Goal: Use online tool/utility: Utilize a website feature to perform a specific function

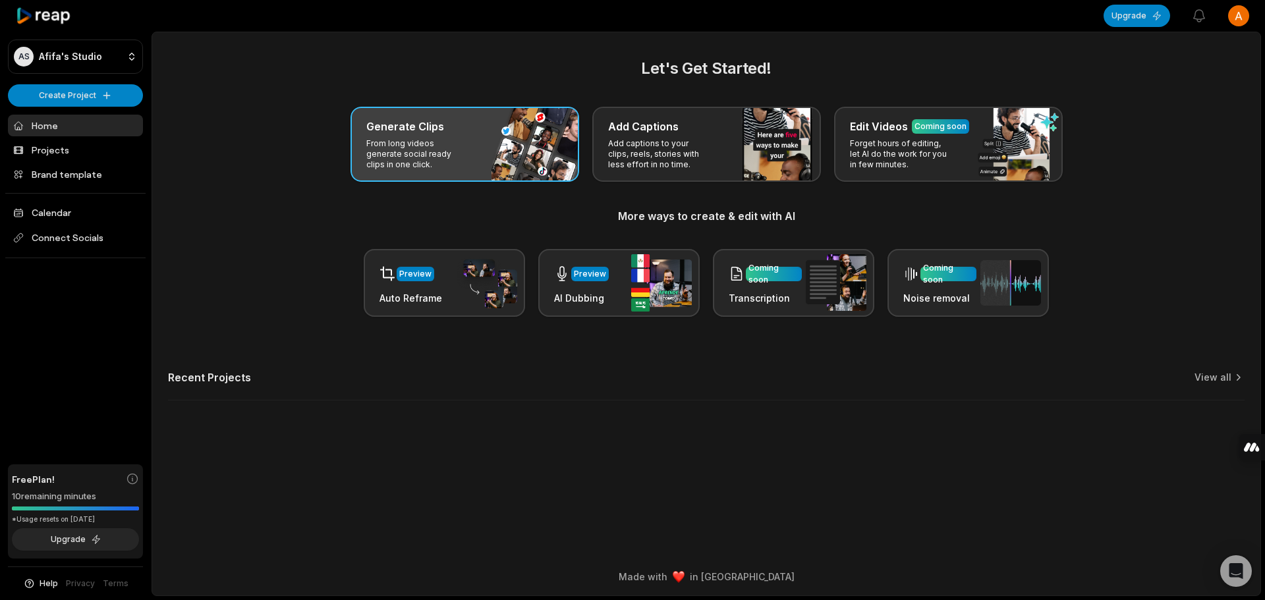
click at [405, 152] on p "From long videos generate social ready clips in one click." at bounding box center [417, 154] width 102 height 32
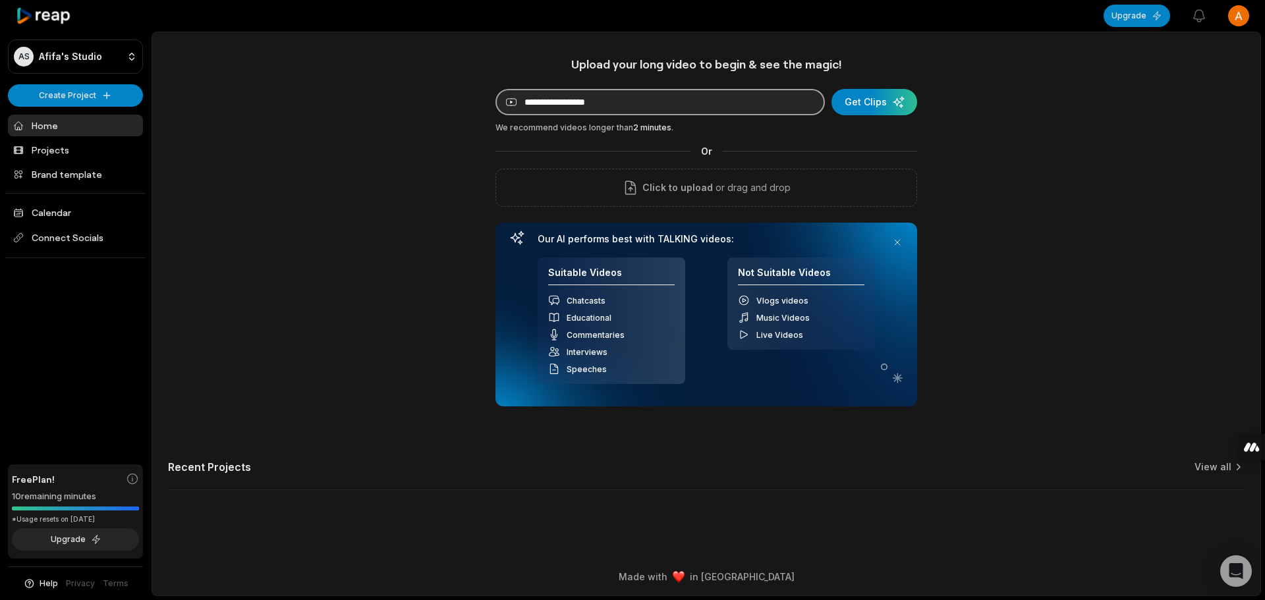
click at [580, 108] on input at bounding box center [659, 102] width 329 height 26
paste input "**********"
type input "**********"
click at [856, 105] on div "submit" at bounding box center [874, 102] width 86 height 26
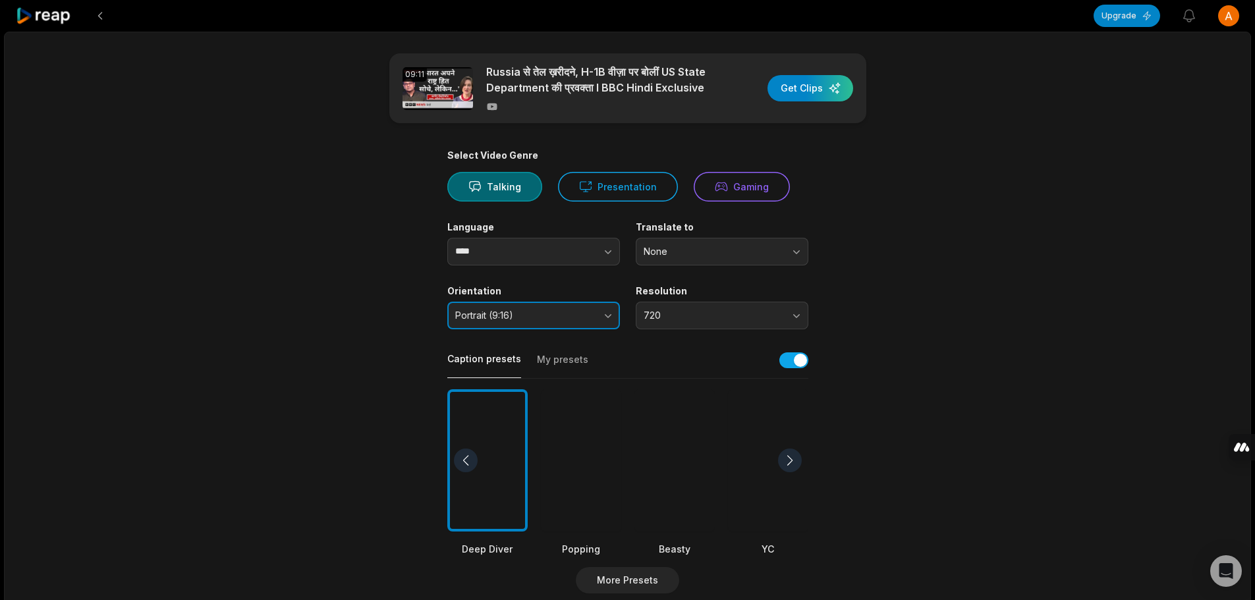
click at [614, 315] on button "Portrait (9:16)" at bounding box center [533, 316] width 173 height 28
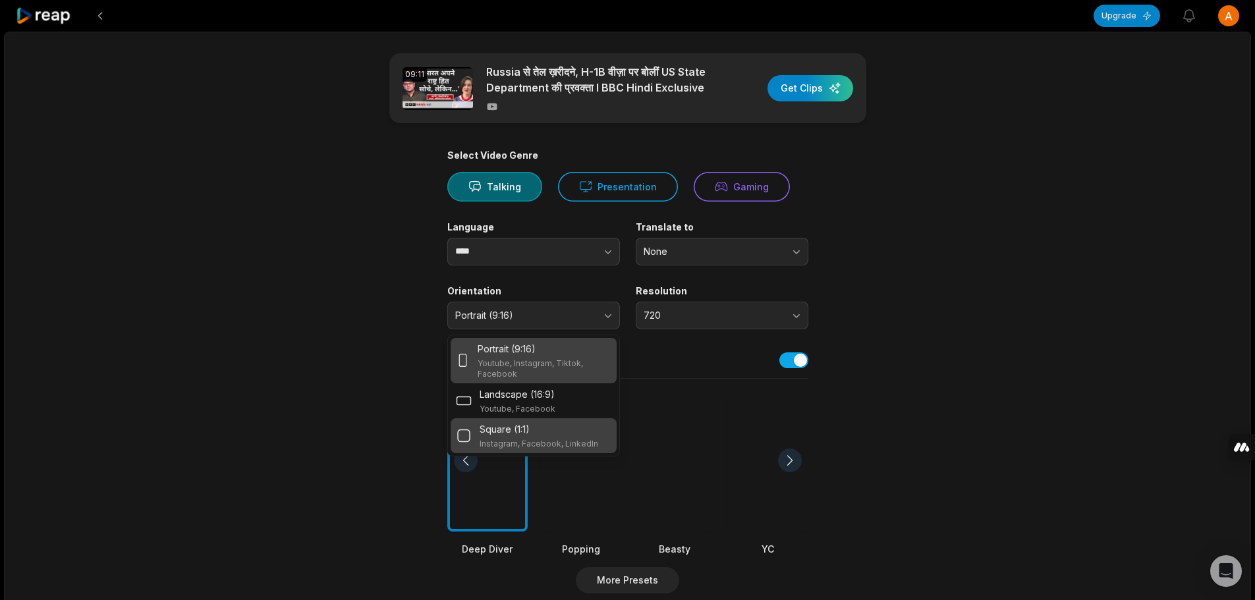
click at [480, 437] on div "Square (1:1) Instagram, Facebook, LinkedIn" at bounding box center [539, 435] width 119 height 27
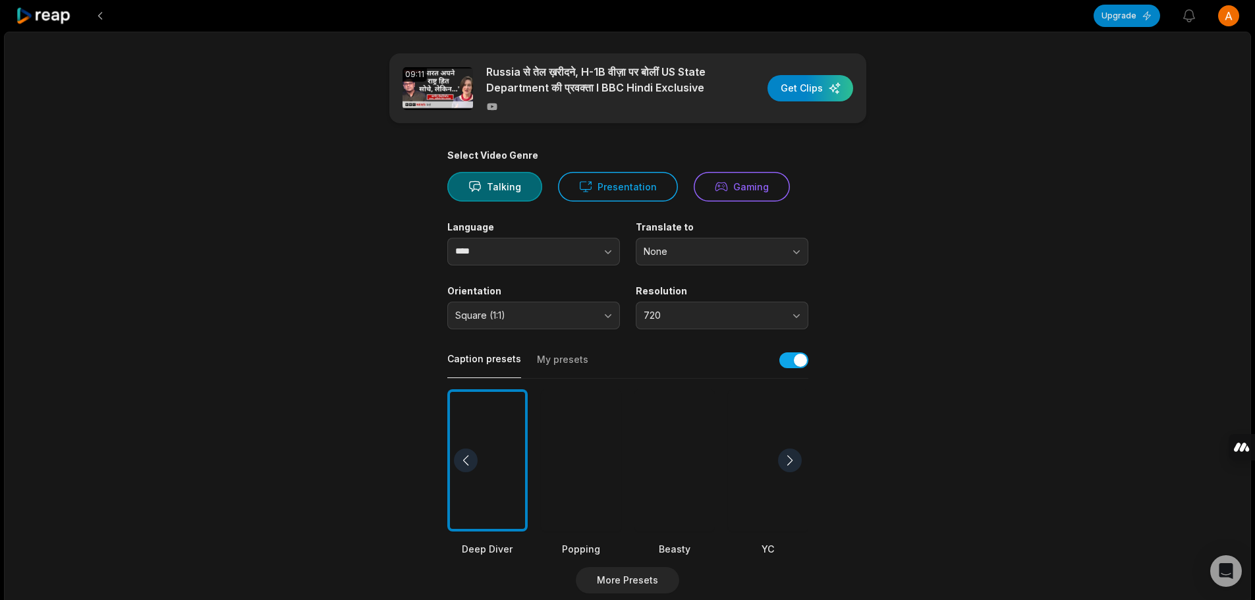
drag, startPoint x: 364, startPoint y: 400, endPoint x: 374, endPoint y: 401, distance: 10.6
click at [364, 400] on main "09:11 [GEOGRAPHIC_DATA] से तेल ख़रीदने, H-1B वीज़ा पर बोलीं US State Department…" at bounding box center [628, 456] width 638 height 807
click at [692, 321] on span "720" at bounding box center [713, 316] width 138 height 12
click at [910, 259] on main "09:11 [GEOGRAPHIC_DATA] से तेल ख़रीदने, H-1B वीज़ा पर बोलीं US State Department…" at bounding box center [628, 456] width 638 height 807
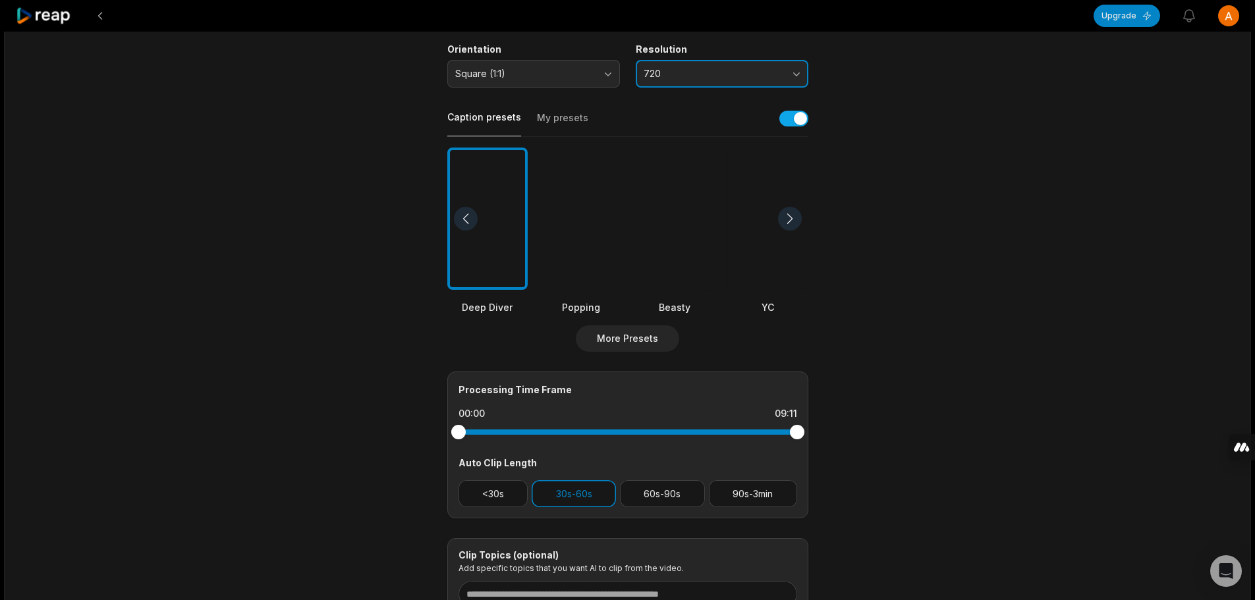
scroll to position [263, 0]
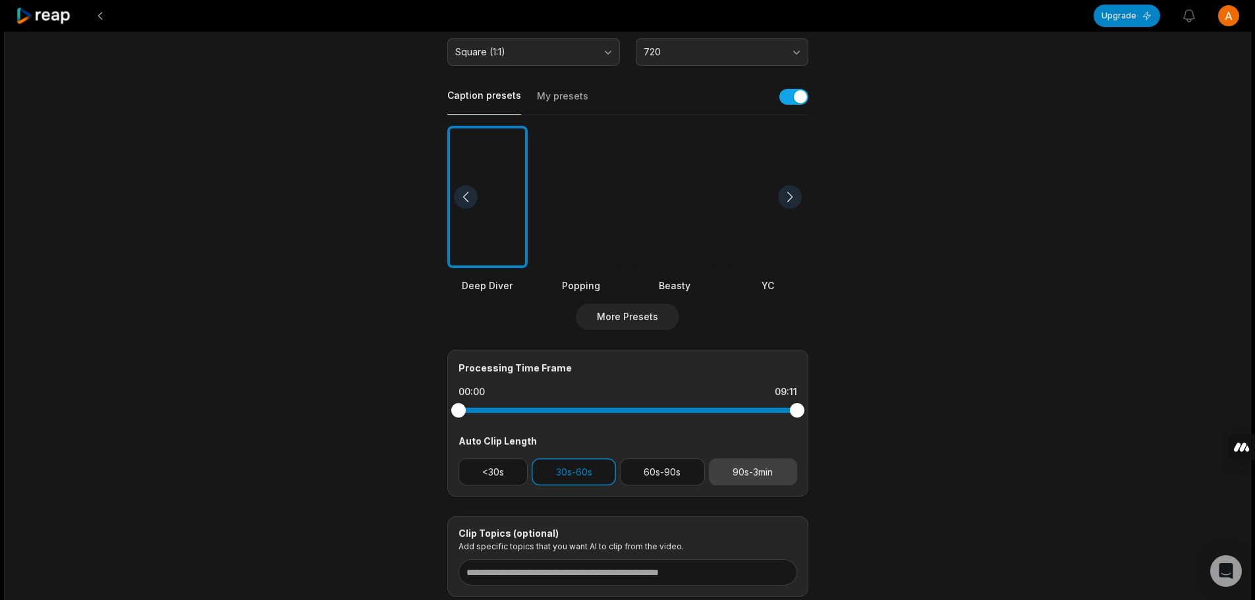
click at [736, 474] on button "90s-3min" at bounding box center [753, 471] width 88 height 27
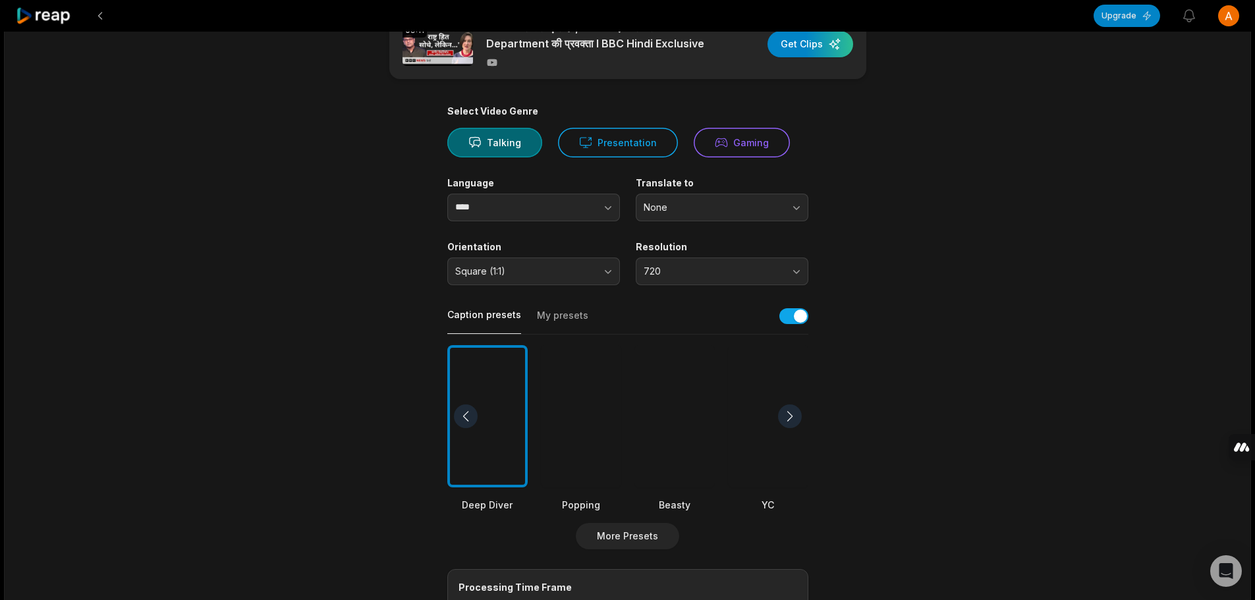
scroll to position [66, 0]
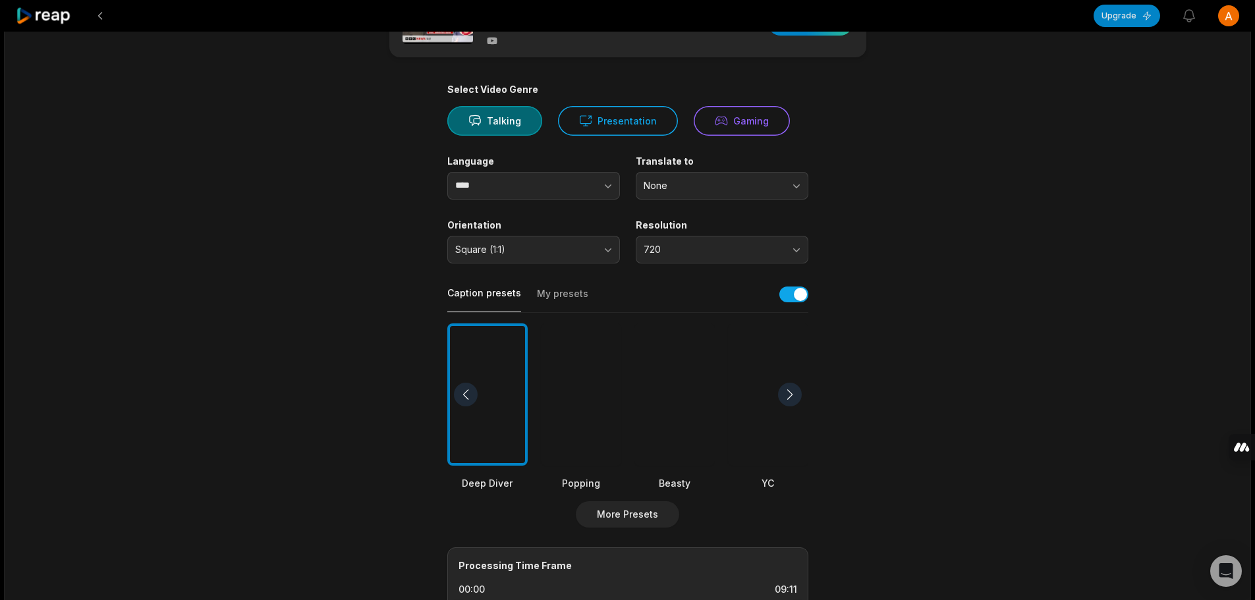
click at [565, 400] on div at bounding box center [581, 394] width 80 height 143
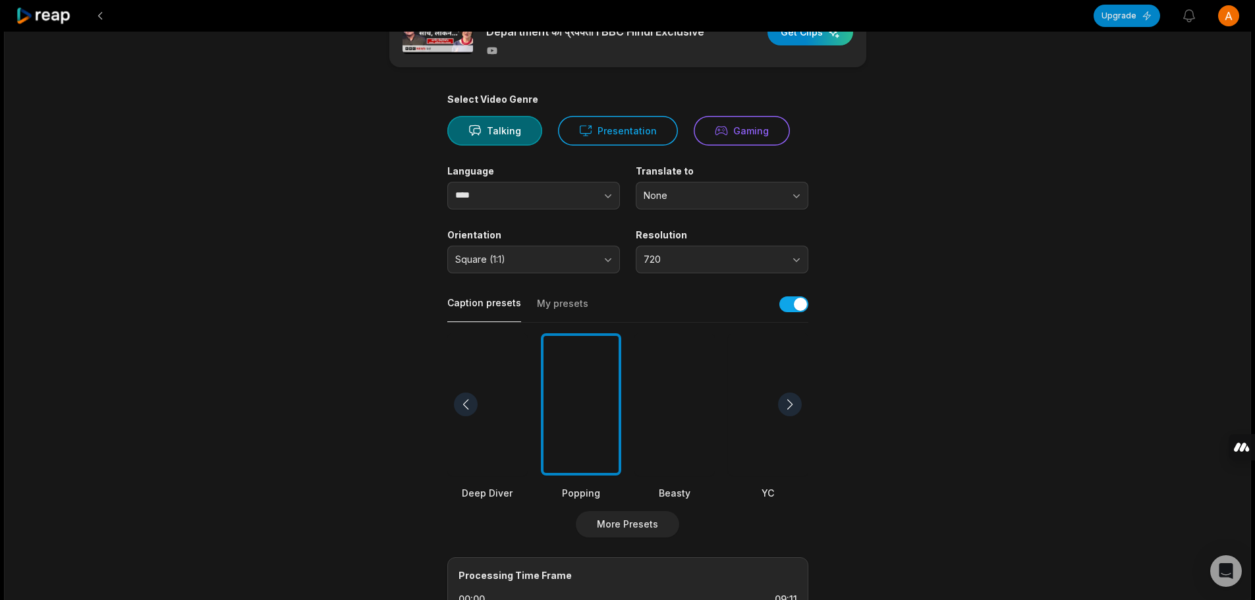
scroll to position [0, 0]
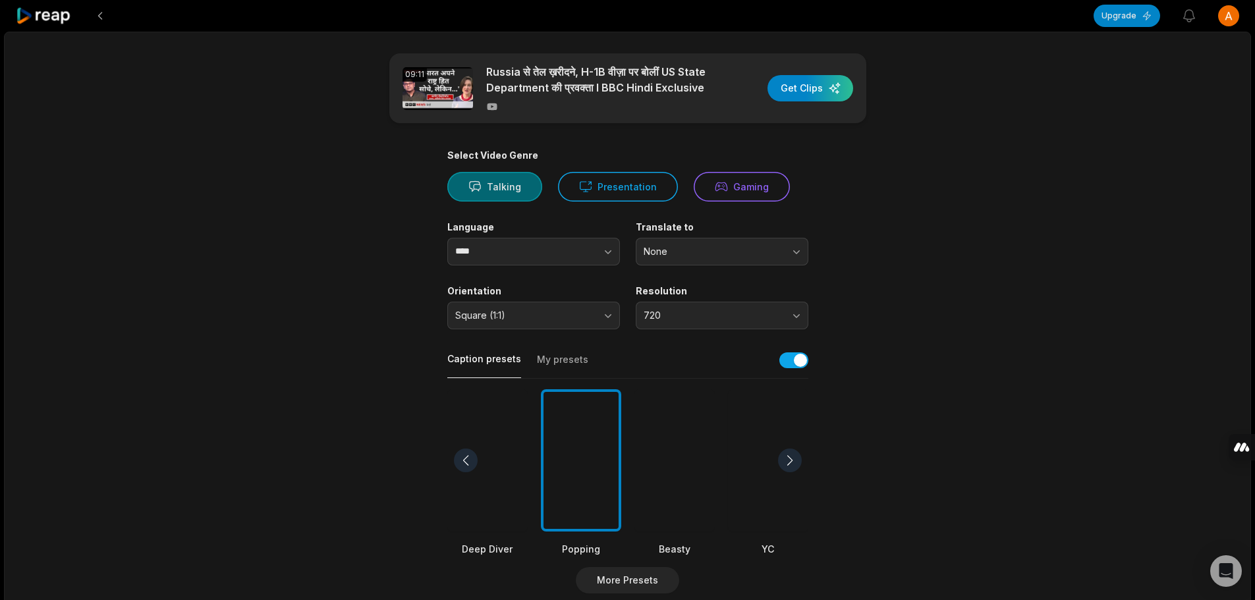
click at [523, 184] on button "Talking" at bounding box center [494, 187] width 95 height 30
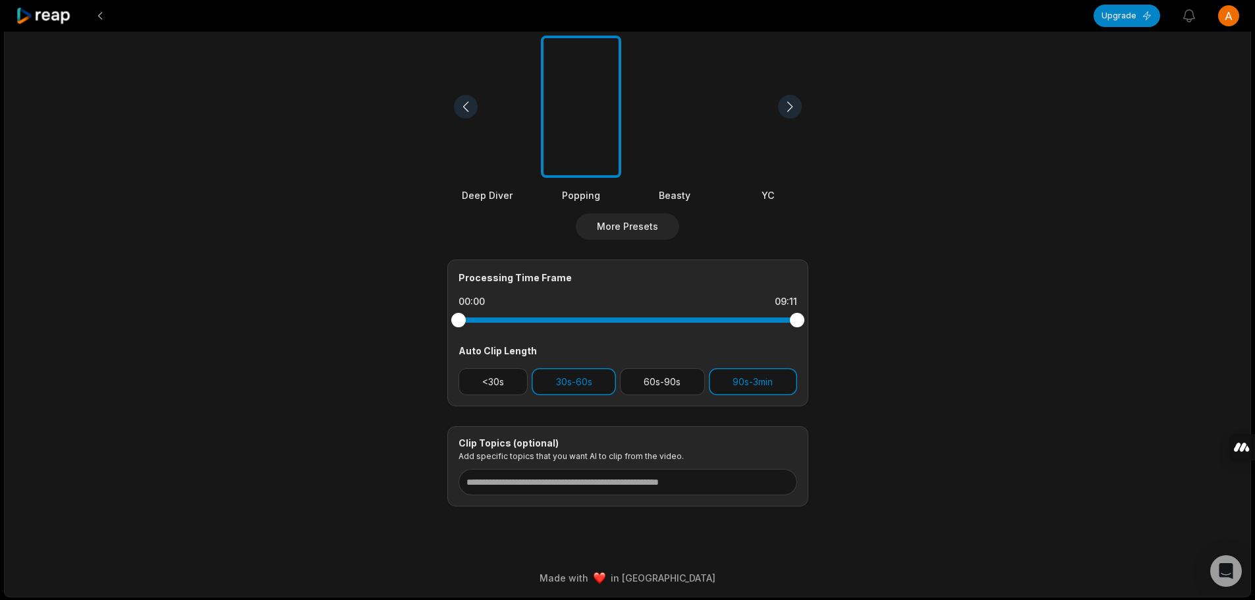
scroll to position [355, 0]
click at [745, 381] on button "90s-3min" at bounding box center [753, 380] width 88 height 27
drag, startPoint x: 560, startPoint y: 377, endPoint x: 566, endPoint y: 381, distance: 7.5
click at [560, 377] on button "30s-60s" at bounding box center [574, 380] width 84 height 27
click at [738, 382] on button "90s-3min" at bounding box center [753, 380] width 88 height 27
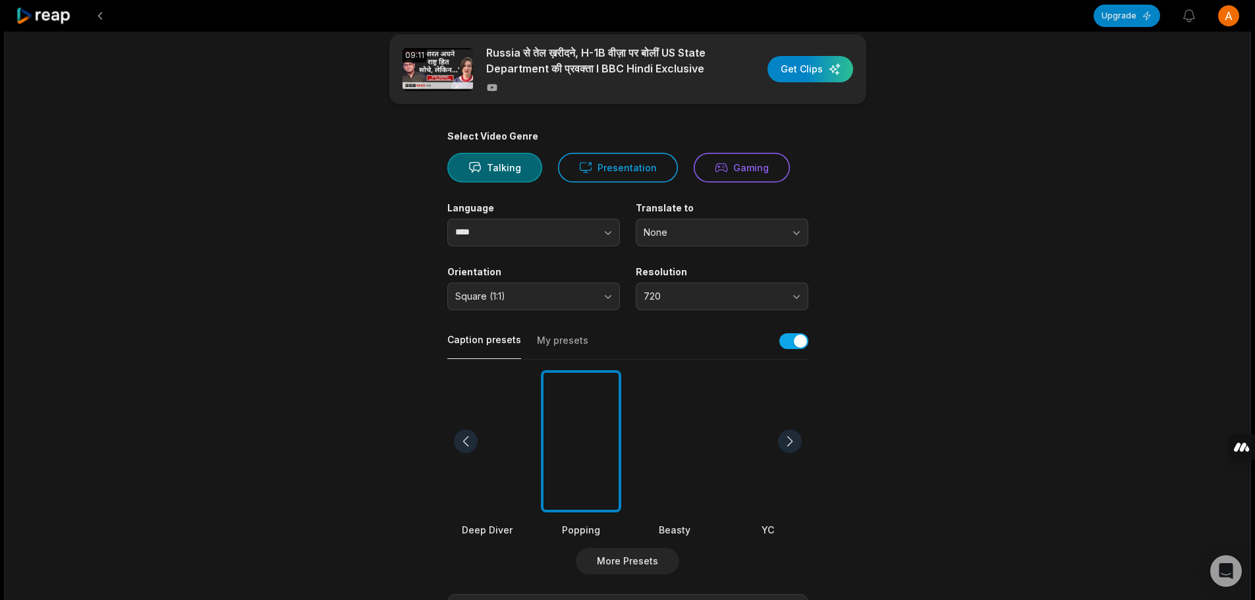
scroll to position [0, 0]
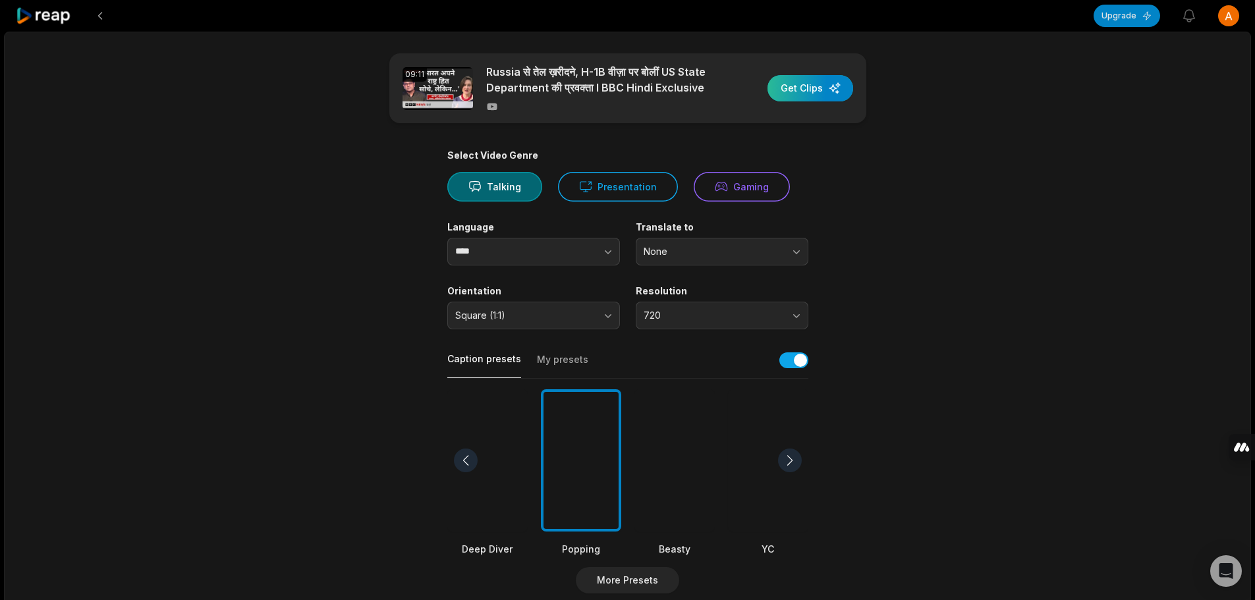
click at [787, 88] on div "button" at bounding box center [810, 88] width 86 height 26
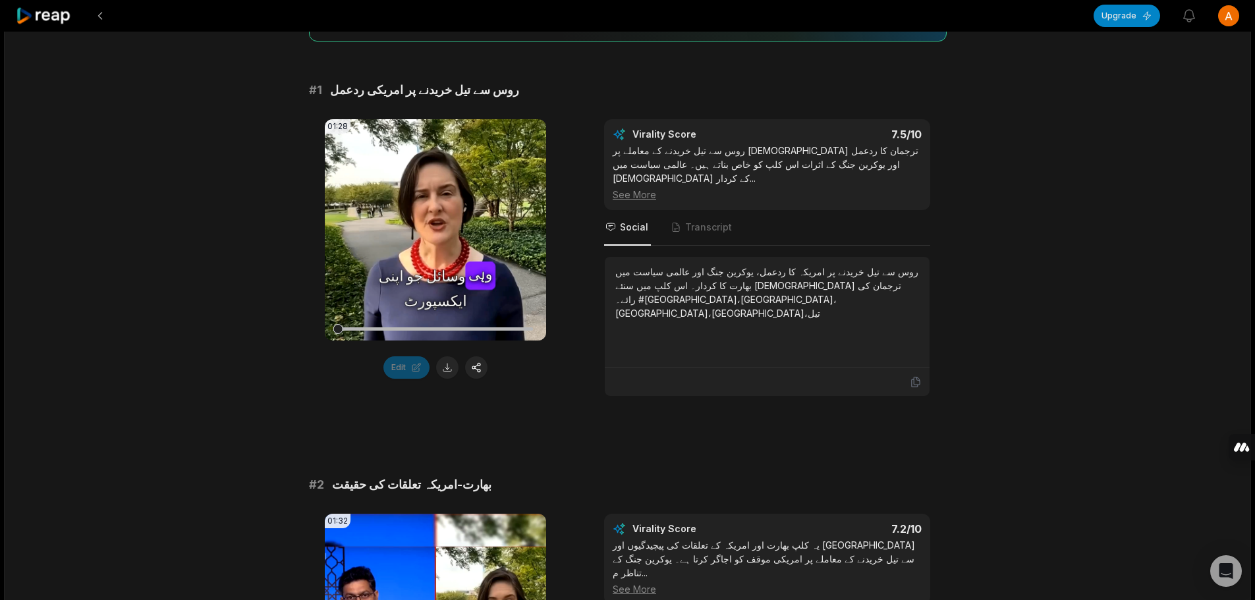
scroll to position [198, 0]
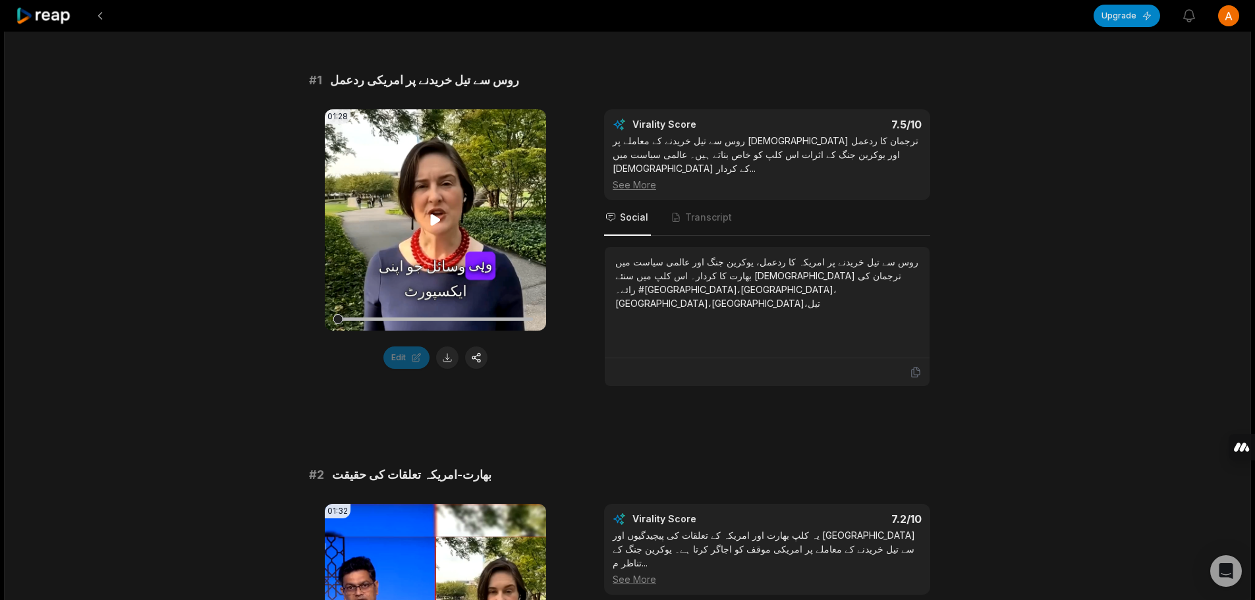
click at [435, 217] on icon at bounding box center [436, 220] width 10 height 11
click at [439, 221] on icon at bounding box center [435, 220] width 5 height 9
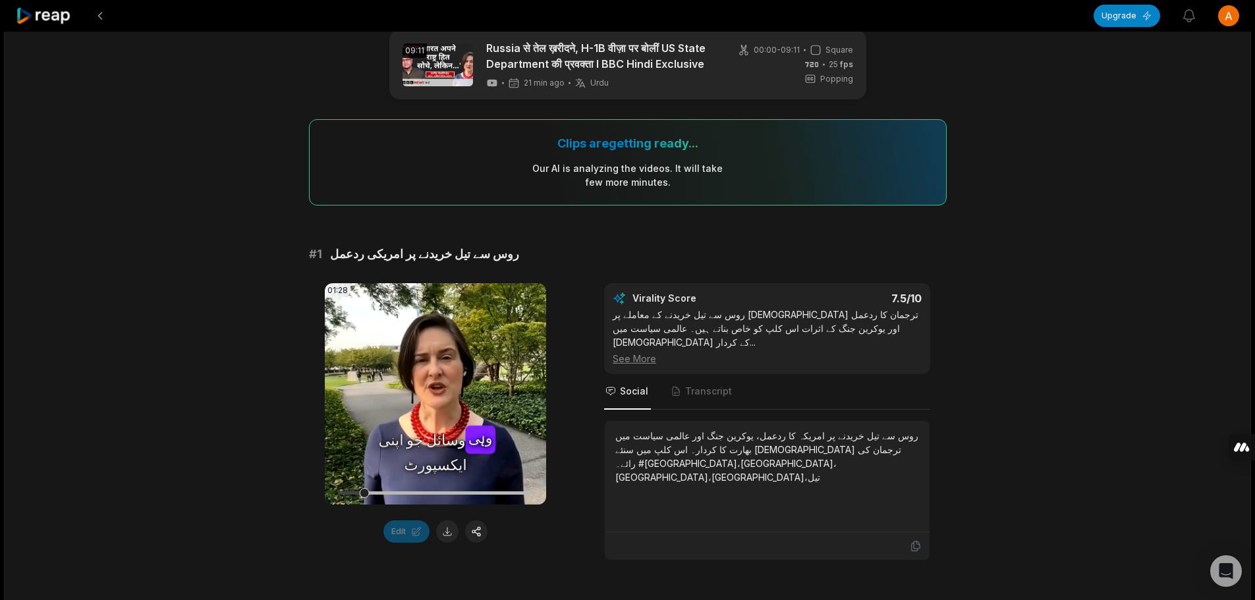
scroll to position [0, 0]
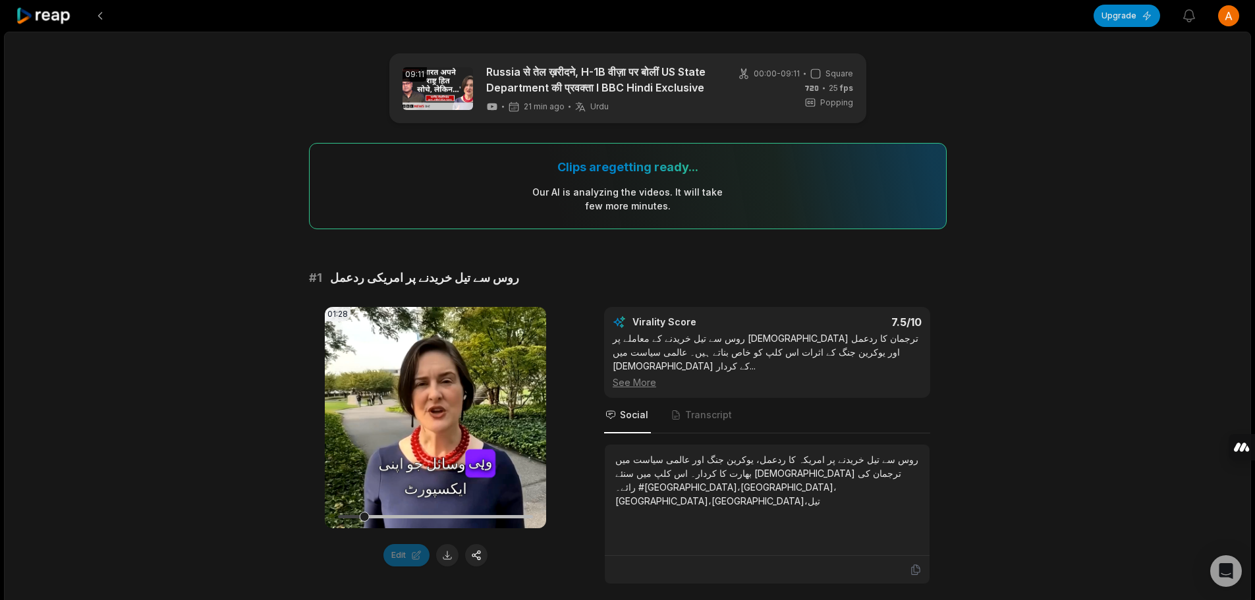
click at [47, 9] on icon at bounding box center [44, 16] width 56 height 18
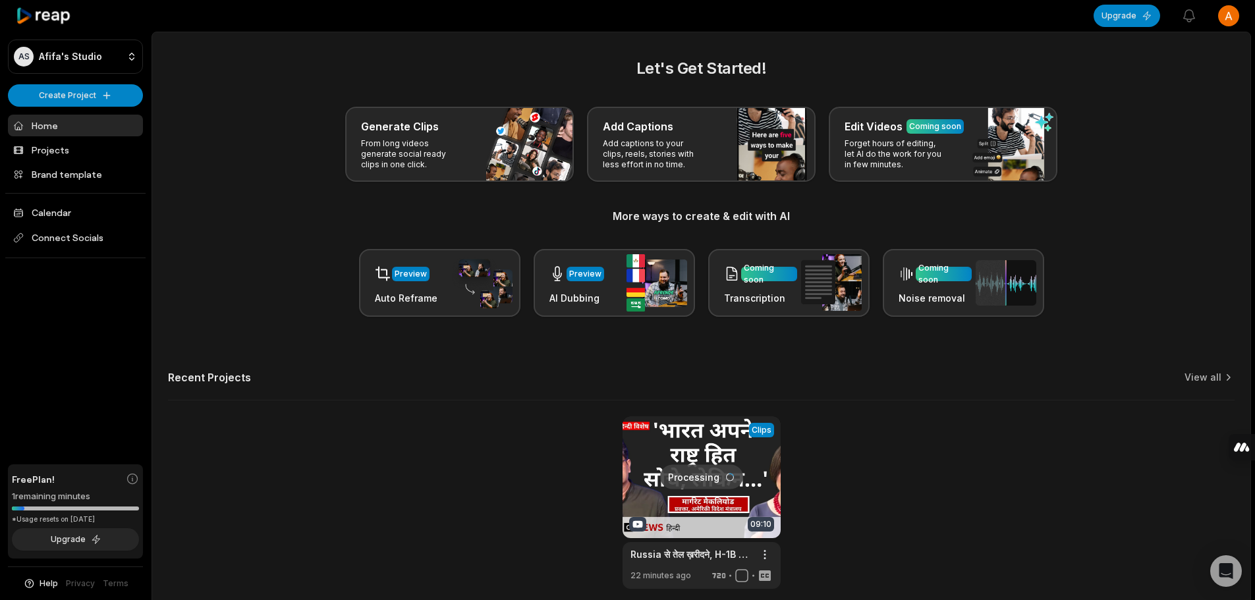
click at [700, 439] on link at bounding box center [702, 502] width 158 height 173
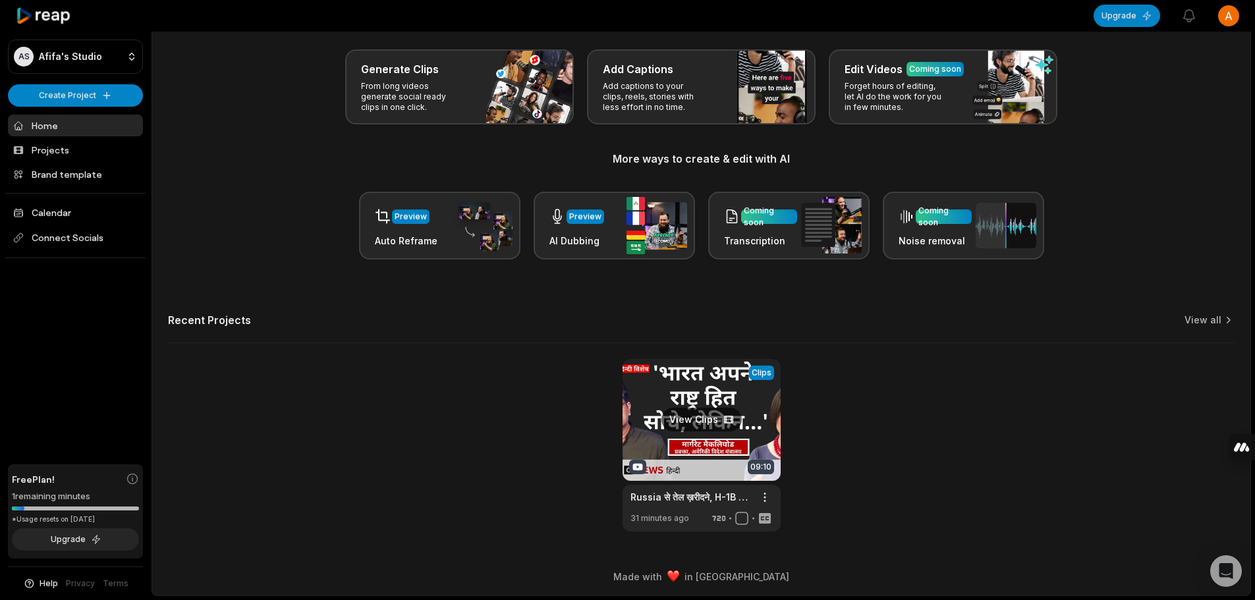
click at [709, 387] on link at bounding box center [702, 445] width 158 height 173
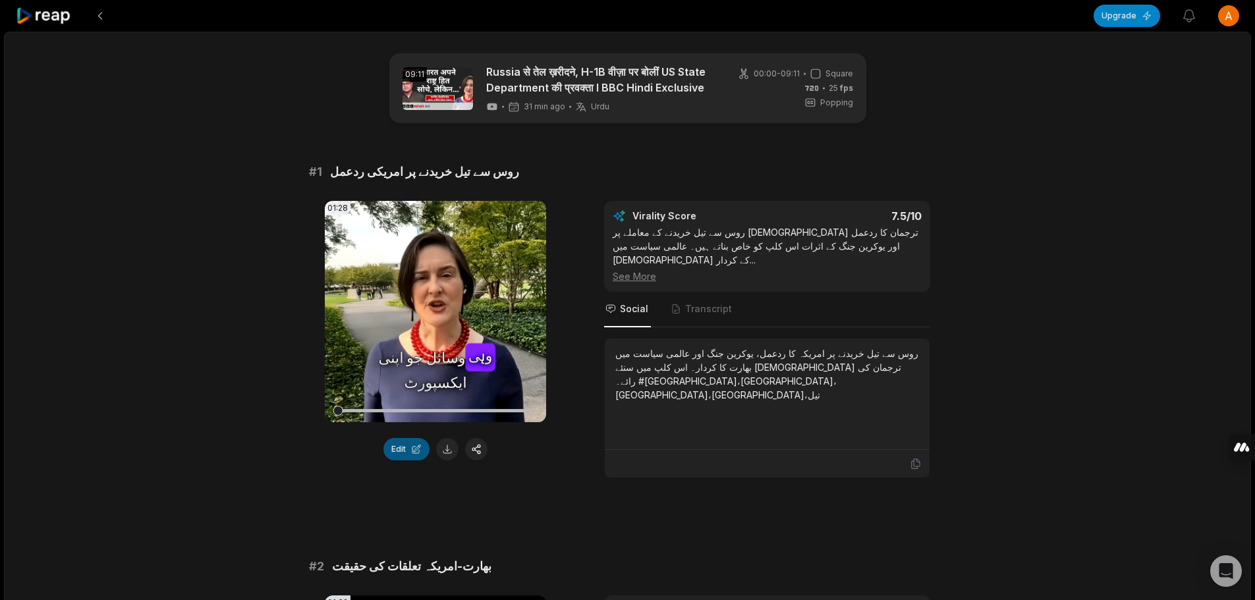
click at [411, 452] on button "Edit" at bounding box center [406, 449] width 46 height 22
